Goal: Check status: Check status

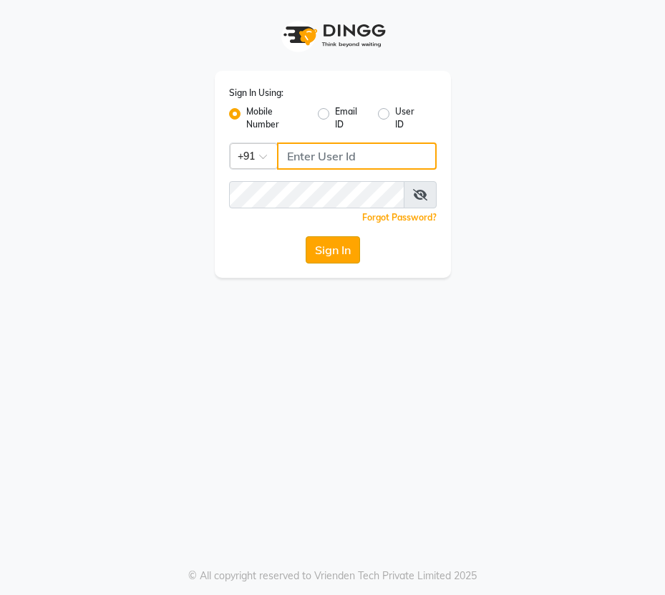
type input "9872635260"
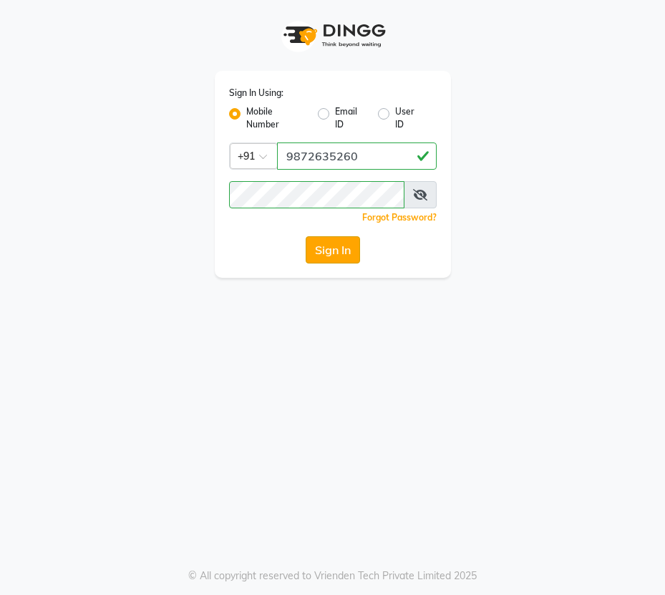
click at [325, 240] on button "Sign In" at bounding box center [333, 249] width 54 height 27
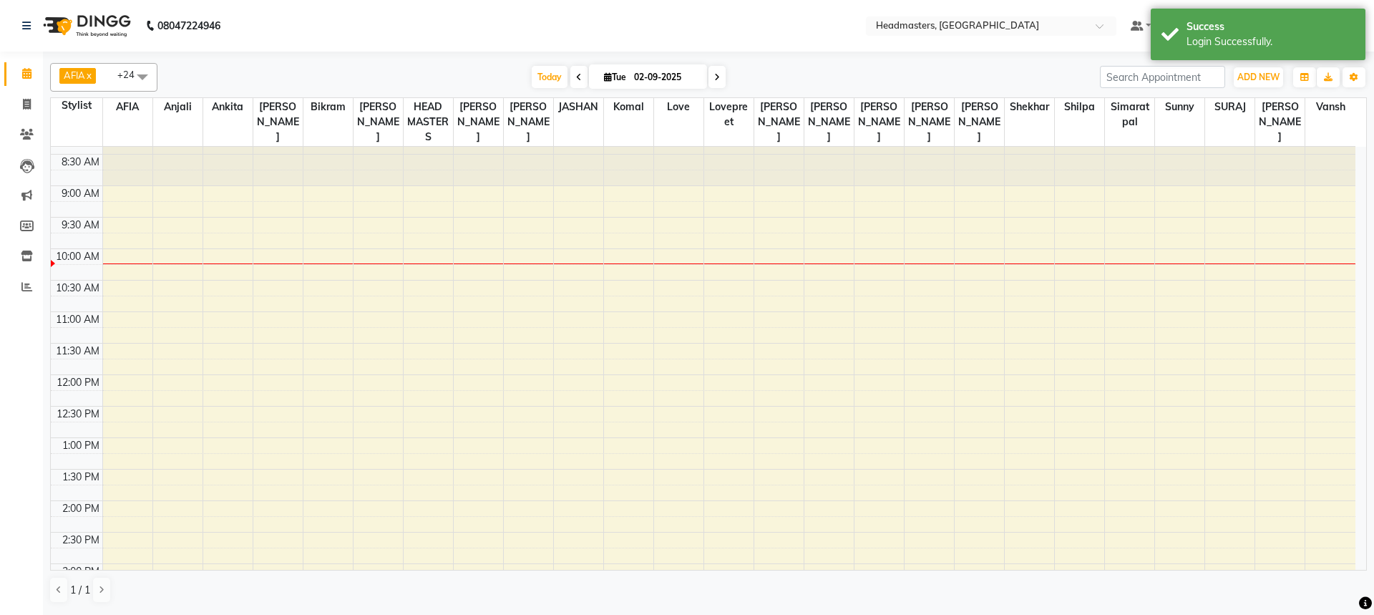
click at [570, 72] on span at bounding box center [578, 77] width 17 height 22
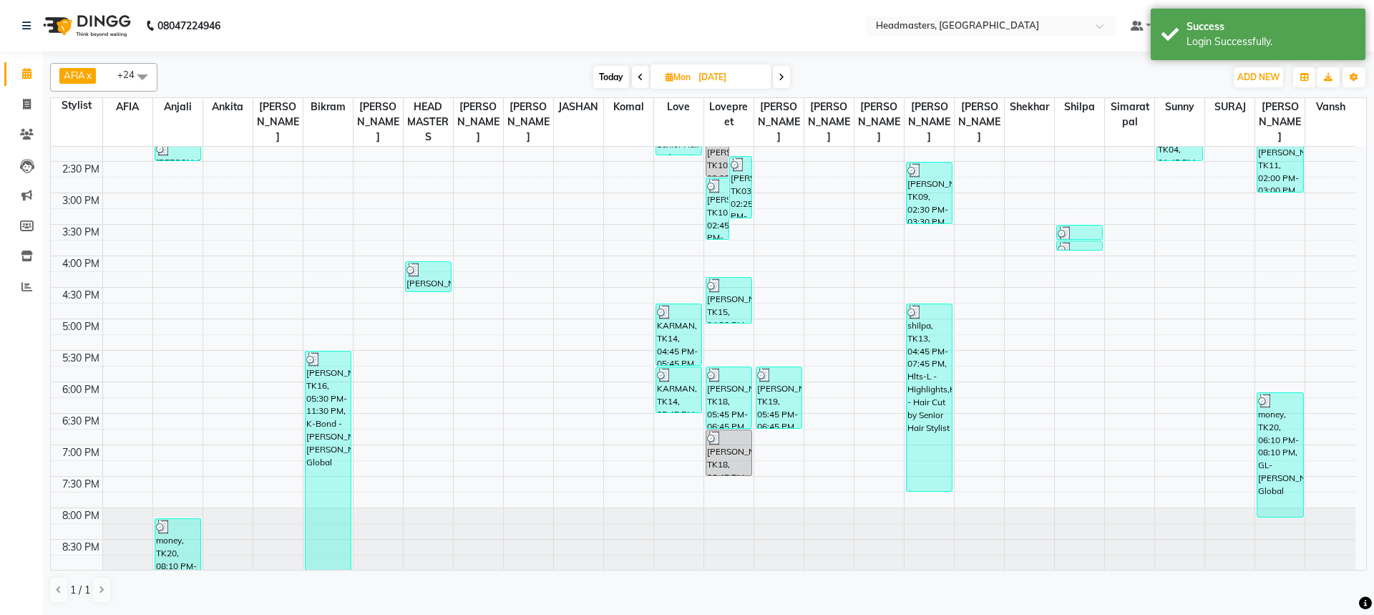
scroll to position [395, 0]
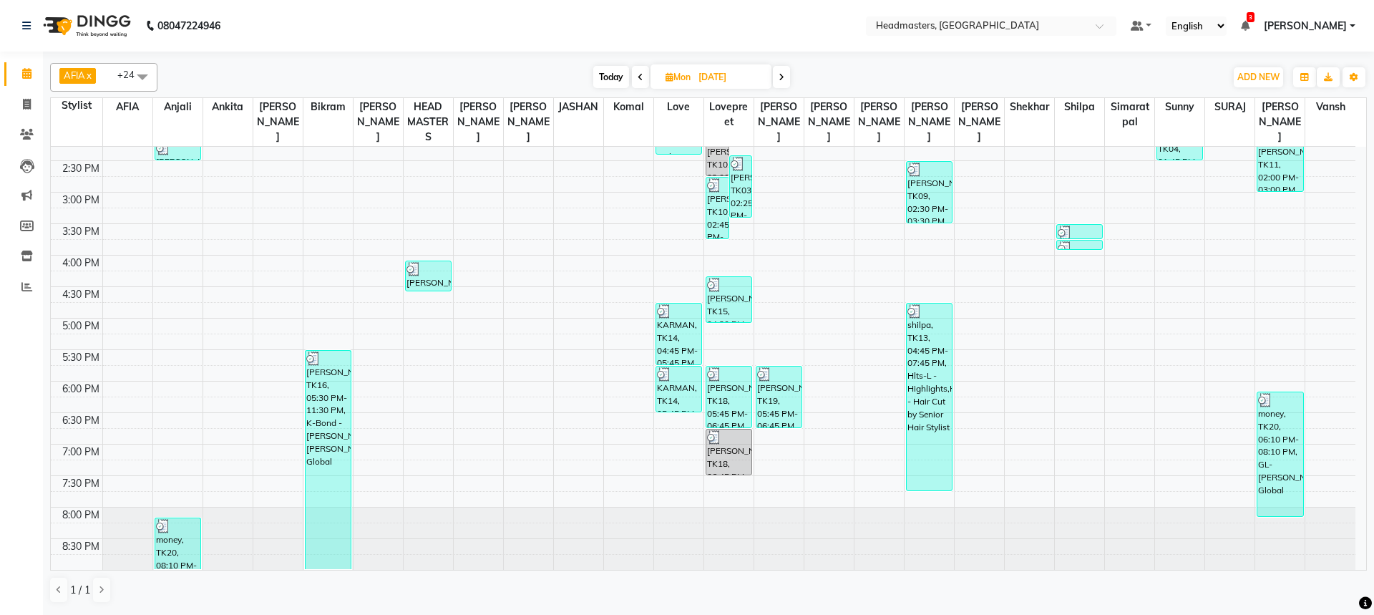
drag, startPoint x: 776, startPoint y: 66, endPoint x: 776, endPoint y: 92, distance: 25.8
click at [664, 69] on span at bounding box center [781, 77] width 17 height 22
type input "02-09-2025"
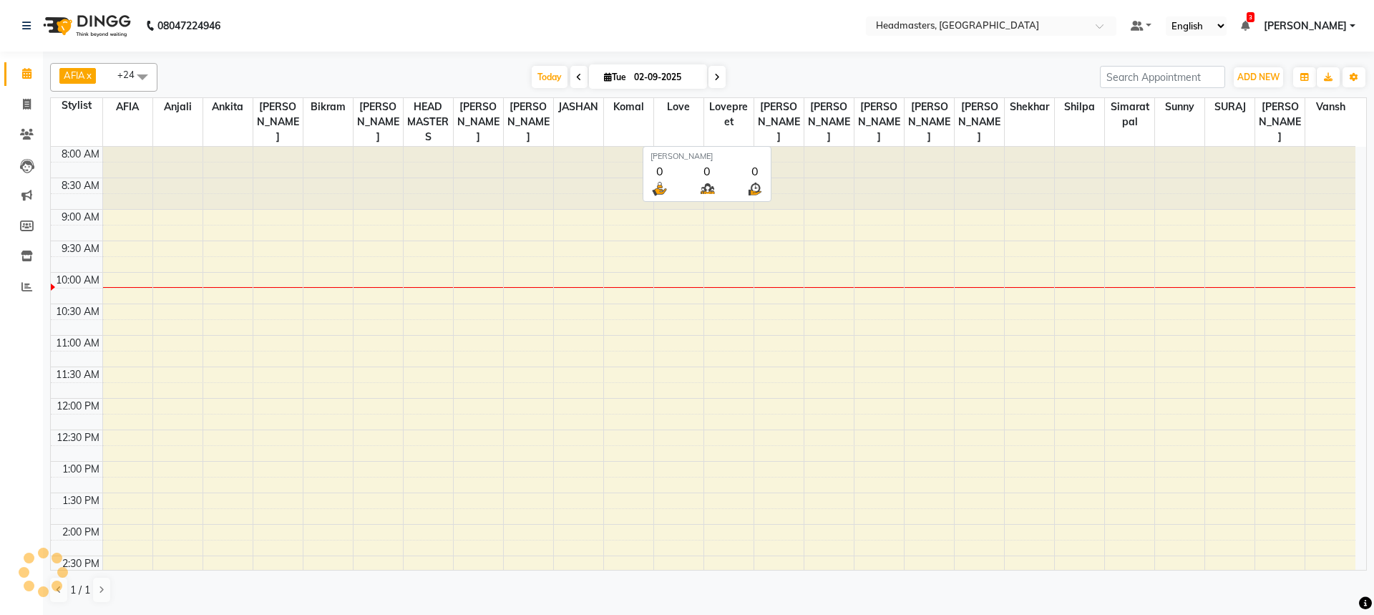
scroll to position [127, 0]
